Goal: Task Accomplishment & Management: Manage account settings

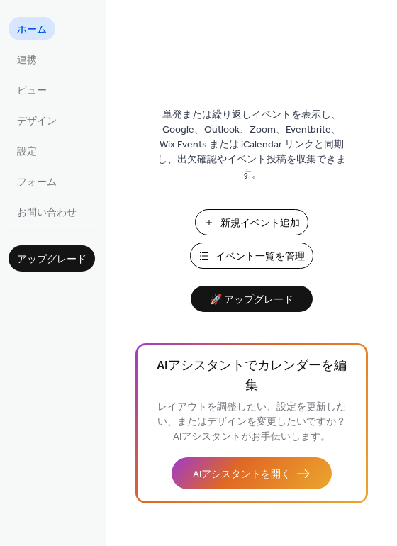
click at [216, 255] on span "イベント一覧を管理" at bounding box center [260, 257] width 89 height 15
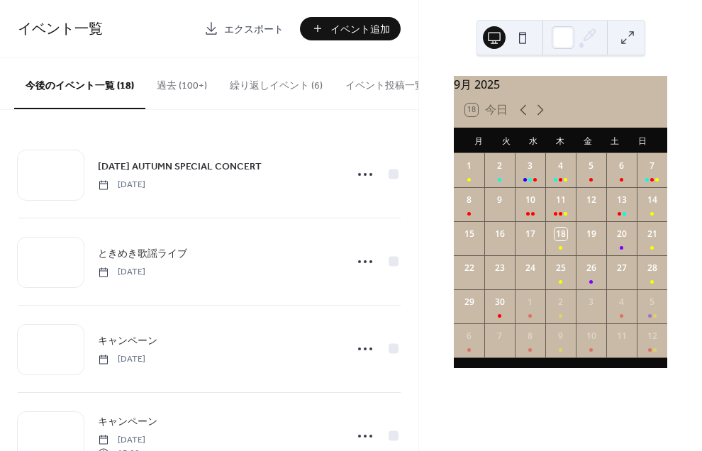
click at [182, 91] on button "過去 (100+)" at bounding box center [181, 82] width 73 height 50
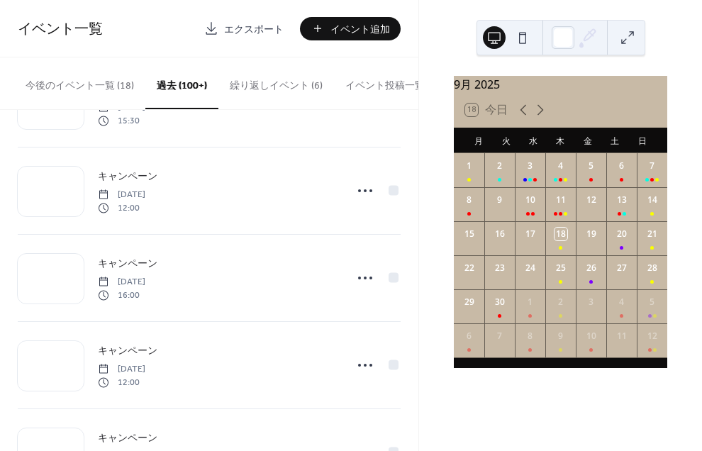
scroll to position [258, 0]
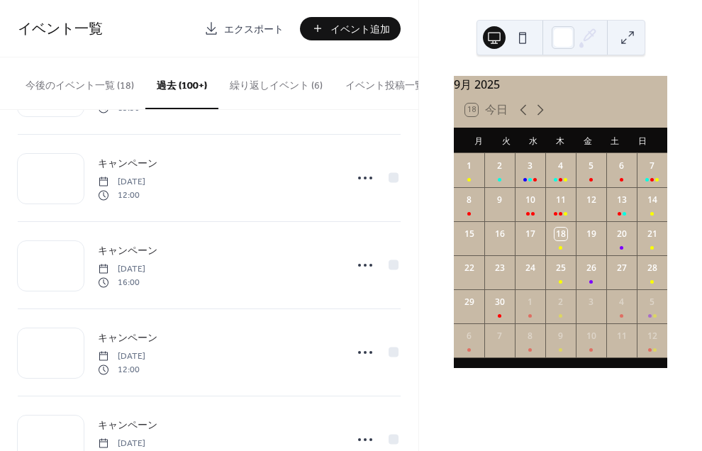
click at [84, 89] on button "今後のイベント一覧 (18)" at bounding box center [79, 82] width 131 height 50
